Goal: Task Accomplishment & Management: Complete application form

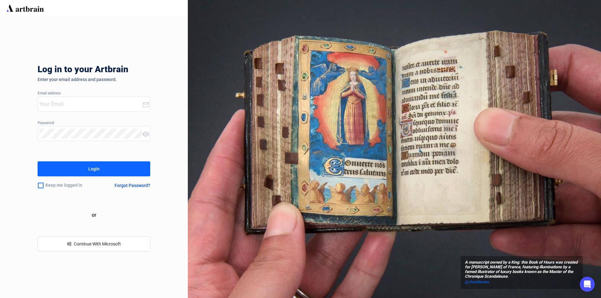
type input "[PERSON_NAME][EMAIL_ADDRESS][DOMAIN_NAME]"
click at [91, 168] on div "Login" at bounding box center [93, 169] width 11 height 10
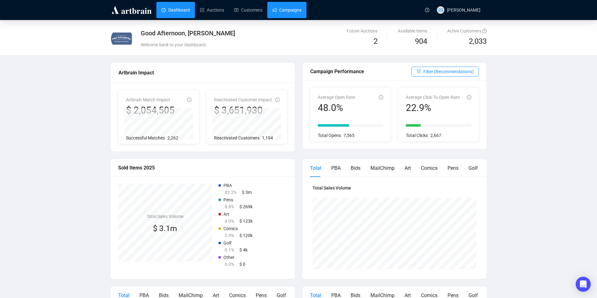
click at [282, 8] on link "Campaigns" at bounding box center [286, 10] width 29 height 16
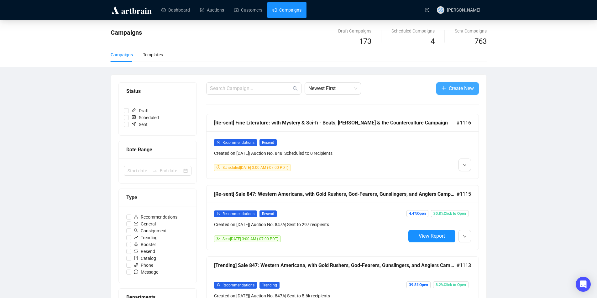
click at [460, 86] on span "Create New" at bounding box center [461, 89] width 25 height 8
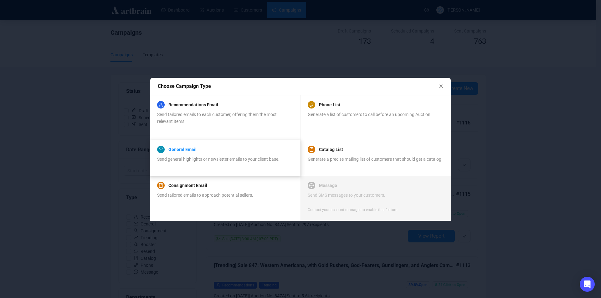
click at [190, 150] on link "General Email" at bounding box center [183, 150] width 28 height 8
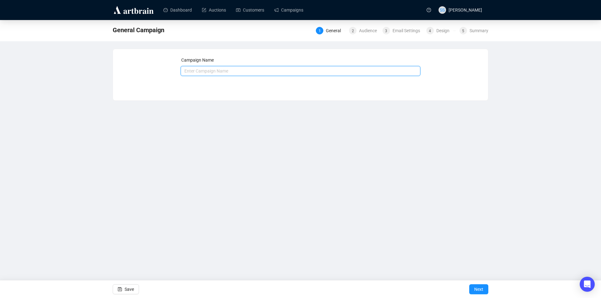
click at [223, 71] on input "text" at bounding box center [301, 71] width 240 height 10
type input "[PERSON_NAME] Memorial"
click at [475, 288] on span "Next" at bounding box center [479, 290] width 9 height 18
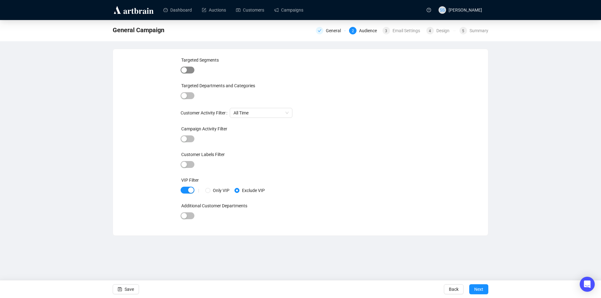
click at [192, 71] on span "button" at bounding box center [188, 70] width 14 height 7
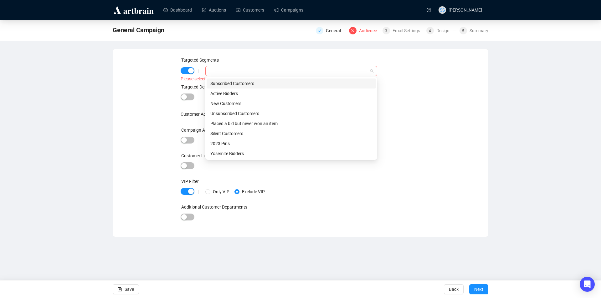
click at [215, 72] on div at bounding box center [288, 71] width 163 height 9
click at [221, 81] on div "Subscribed Customers" at bounding box center [291, 83] width 162 height 7
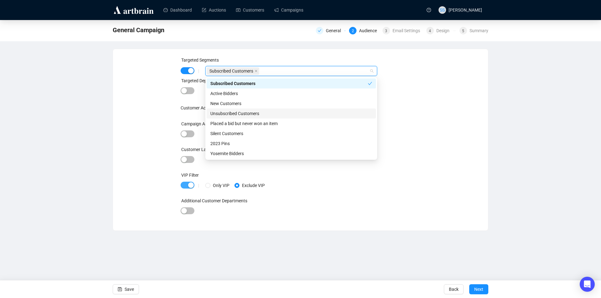
click at [185, 186] on span "button" at bounding box center [188, 185] width 14 height 7
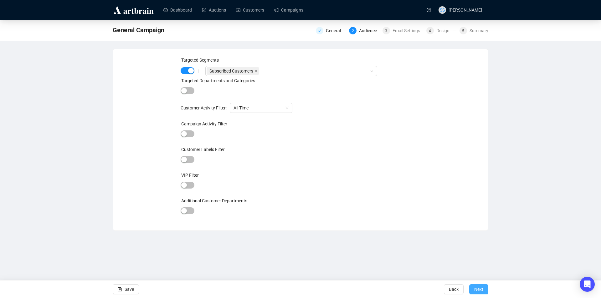
drag, startPoint x: 476, startPoint y: 287, endPoint x: 405, endPoint y: 236, distance: 87.3
click at [476, 285] on span "Next" at bounding box center [479, 290] width 9 height 18
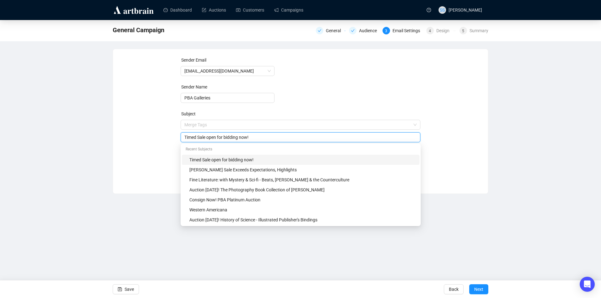
drag, startPoint x: 253, startPoint y: 124, endPoint x: 84, endPoint y: 119, distance: 169.5
click at [84, 119] on div "General Campaign General Audience 3 Email Settings 4 Design 5 Summary Sender Em…" at bounding box center [300, 107] width 601 height 174
type input "The passing of an Oz aficionado"
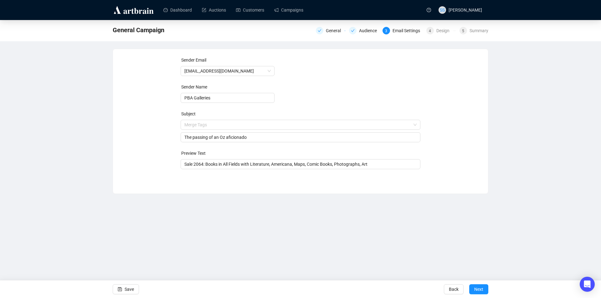
click at [162, 122] on div "Sender Email [EMAIL_ADDRESS][DOMAIN_NAME] Sender Name PBA Galleries Subject Mer…" at bounding box center [301, 117] width 360 height 120
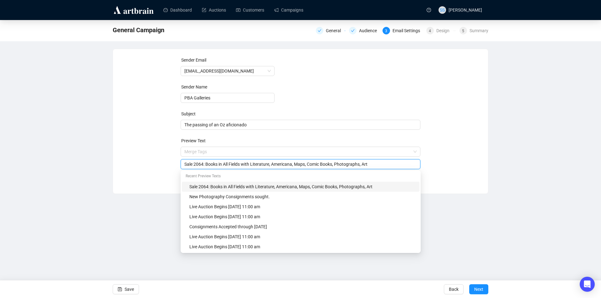
drag, startPoint x: 379, startPoint y: 165, endPoint x: 0, endPoint y: 165, distance: 379.3
click at [0, 166] on div "General Campaign General Audience 3 Email Settings 4 Design 5 Summary Sender Em…" at bounding box center [300, 107] width 601 height 174
click at [453, 263] on div "Dashboard Auctions Customers Campaigns SS [PERSON_NAME] General Campaign Genera…" at bounding box center [300, 149] width 601 height 298
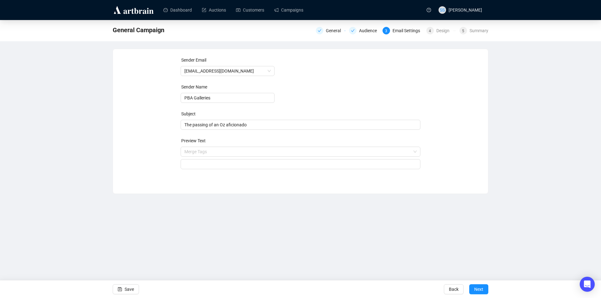
drag, startPoint x: 478, startPoint y: 288, endPoint x: 368, endPoint y: 257, distance: 113.6
click at [477, 286] on span "Next" at bounding box center [479, 290] width 9 height 18
click at [184, 164] on input "search" at bounding box center [300, 164] width 233 height 9
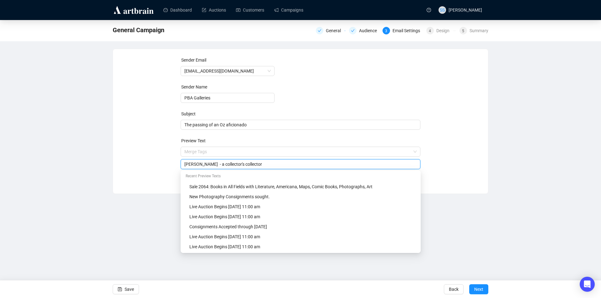
type input "[PERSON_NAME] - a collector's collector"
click at [149, 141] on div "Sender Email [EMAIL_ADDRESS][DOMAIN_NAME] Sender Name PBA Galleries Subject The…" at bounding box center [301, 117] width 360 height 120
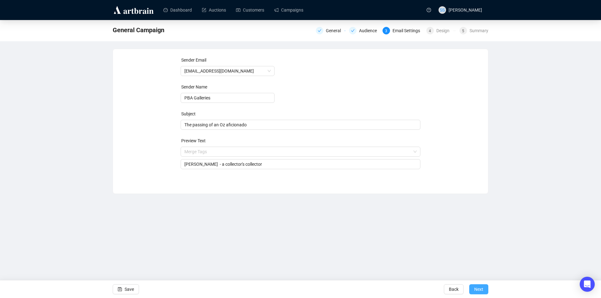
drag, startPoint x: 478, startPoint y: 289, endPoint x: 469, endPoint y: 271, distance: 20.9
click at [478, 288] on span "Next" at bounding box center [479, 290] width 9 height 18
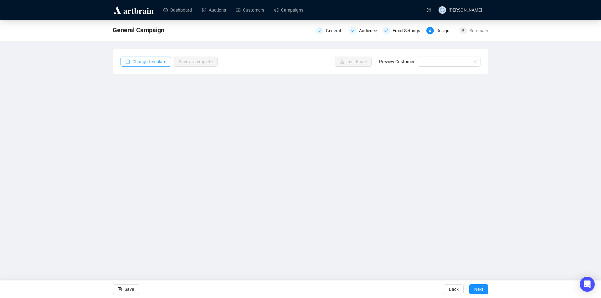
click at [143, 63] on span "Change Template" at bounding box center [149, 61] width 34 height 7
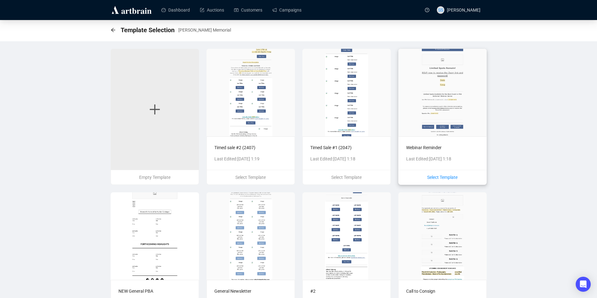
click at [442, 177] on span "Select Template" at bounding box center [442, 177] width 30 height 5
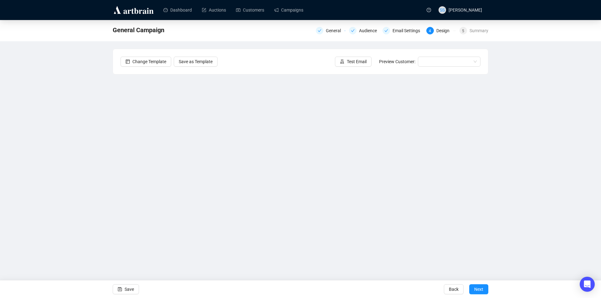
click at [18, 68] on div "General Campaign General Audience Email Settings 4 Design 5 Summary Change Temp…" at bounding box center [300, 140] width 601 height 240
